Goal: Task Accomplishment & Management: Manage account settings

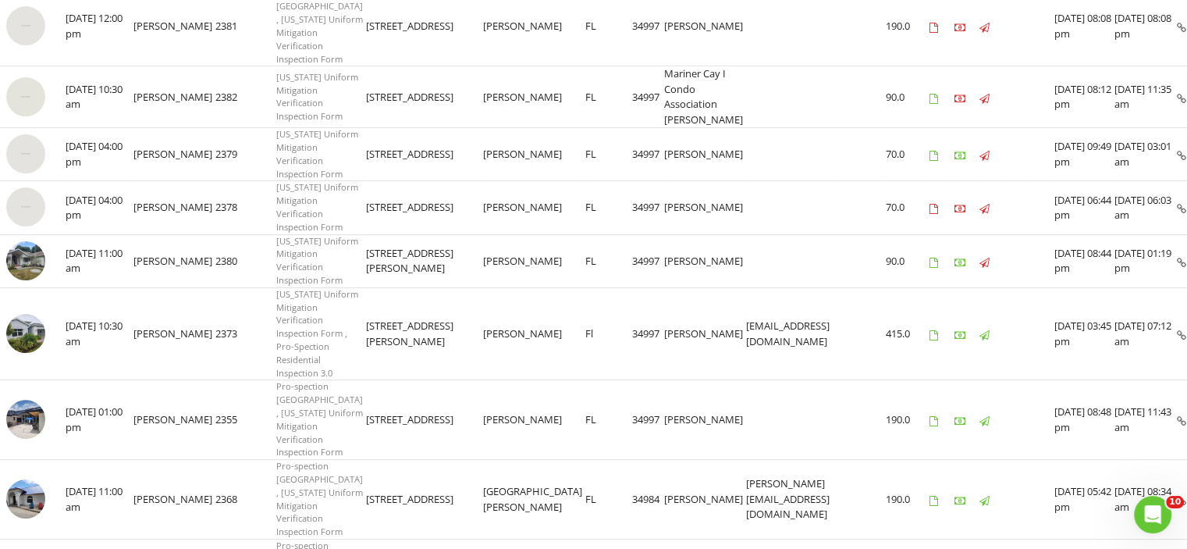
scroll to position [492, 0]
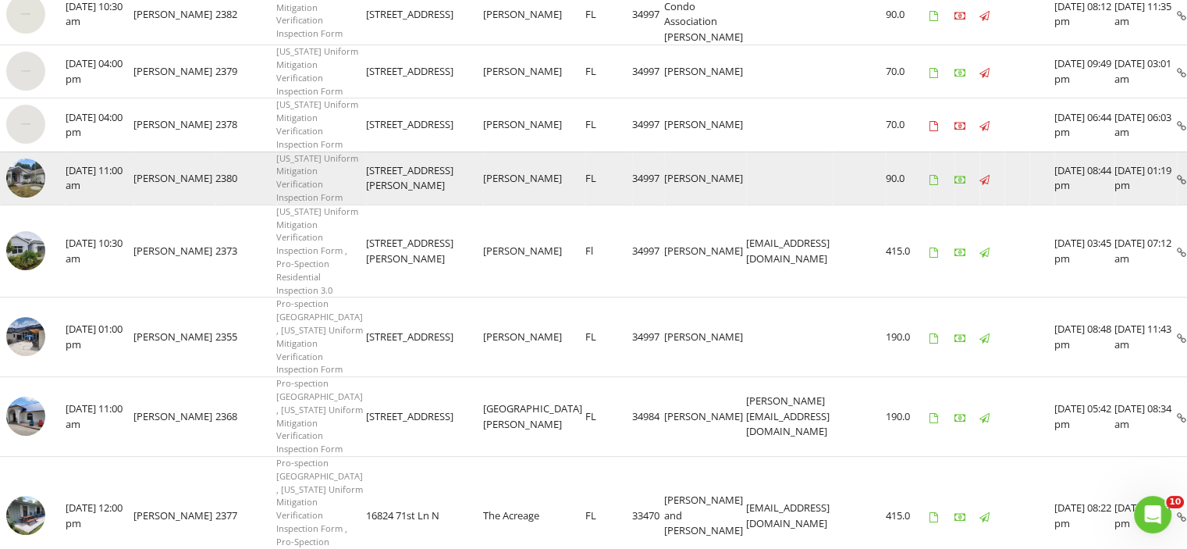
click at [26, 197] on img at bounding box center [25, 177] width 39 height 39
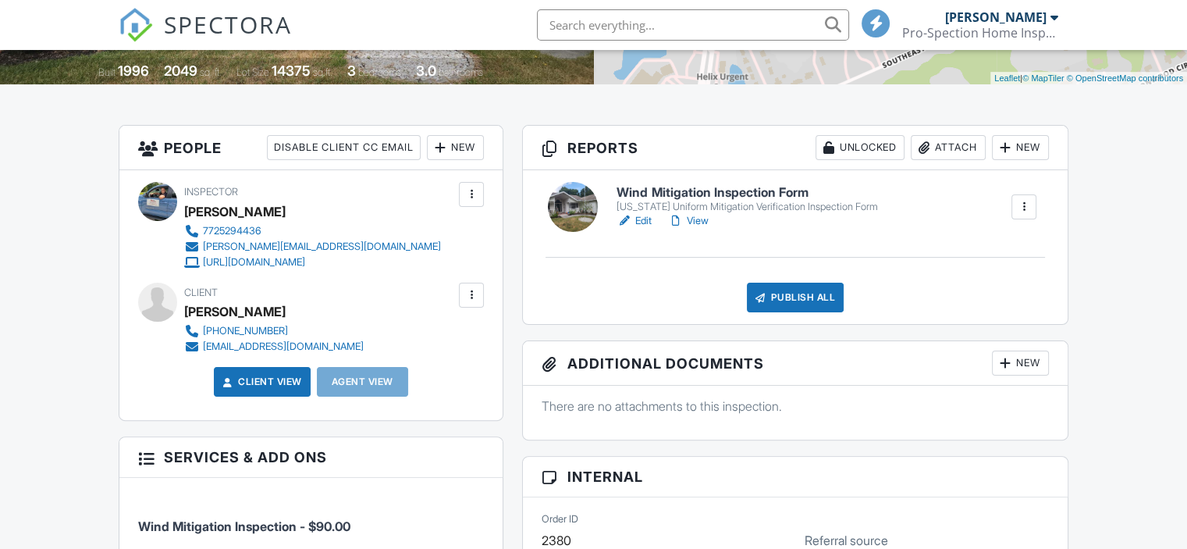
click at [702, 229] on link "View" at bounding box center [687, 221] width 41 height 16
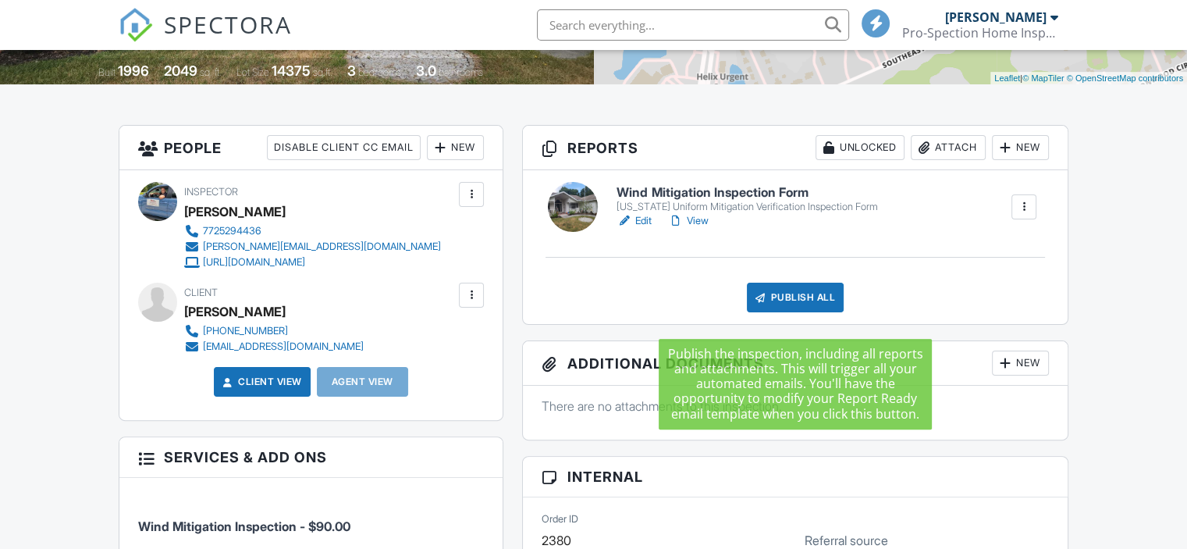
click at [803, 312] on div "Publish All" at bounding box center [796, 298] width 98 height 30
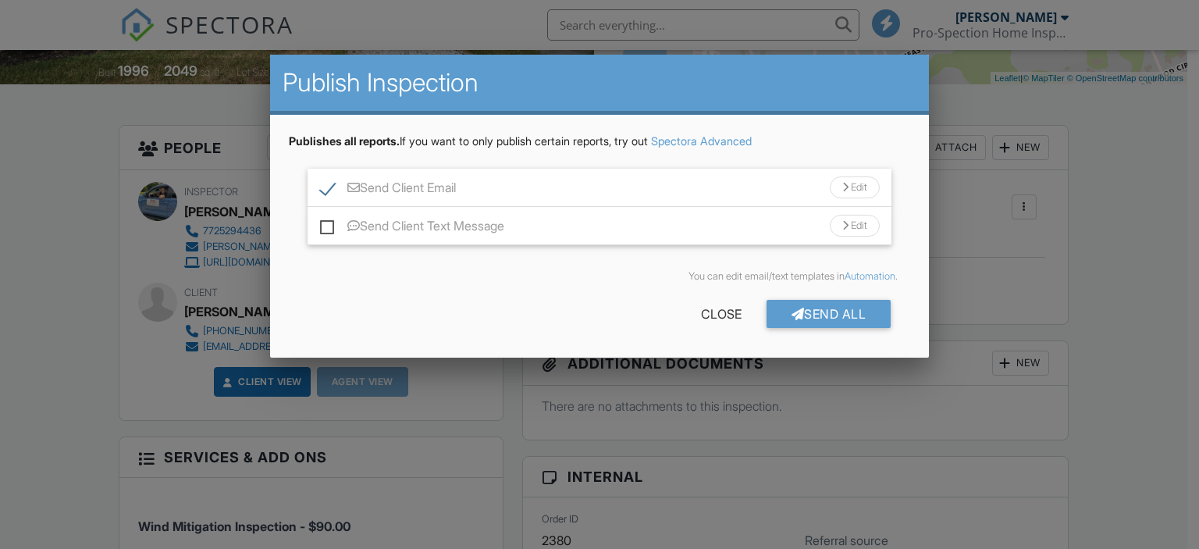
click at [803, 318] on div "Send All" at bounding box center [828, 314] width 125 height 28
